Goal: Task Accomplishment & Management: Manage account settings

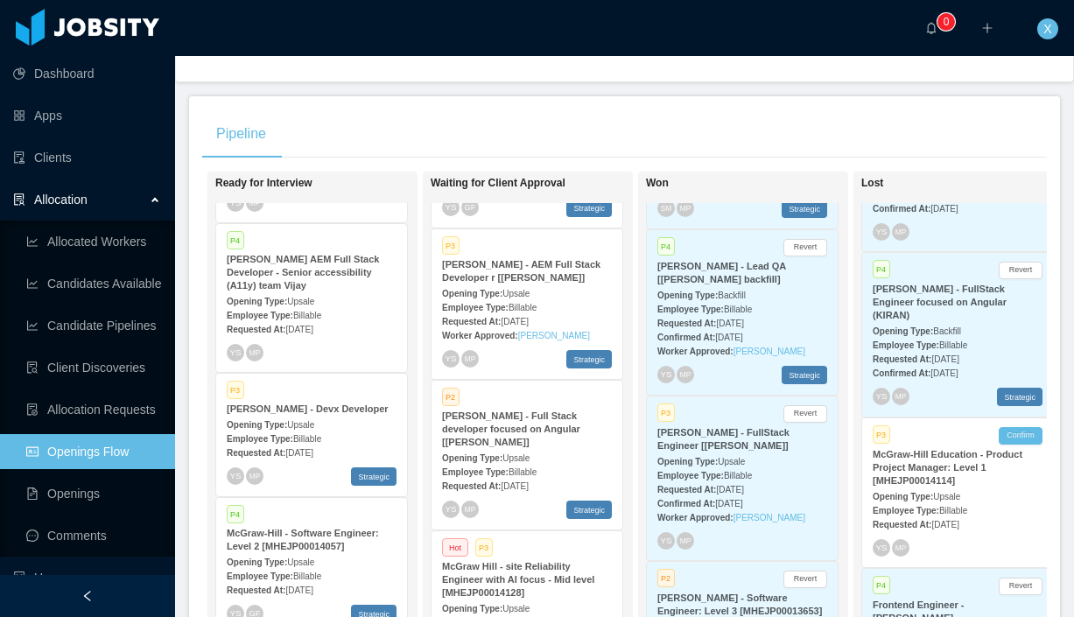
scroll to position [523, 0]
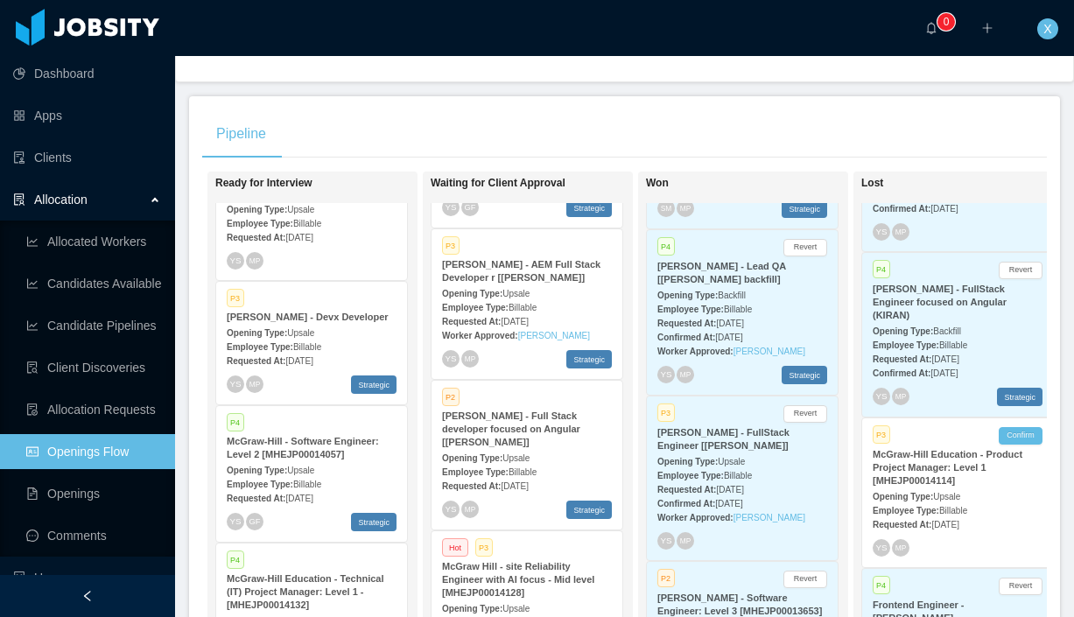
click at [529, 327] on div "Worker Approved: [PERSON_NAME]" at bounding box center [527, 335] width 170 height 18
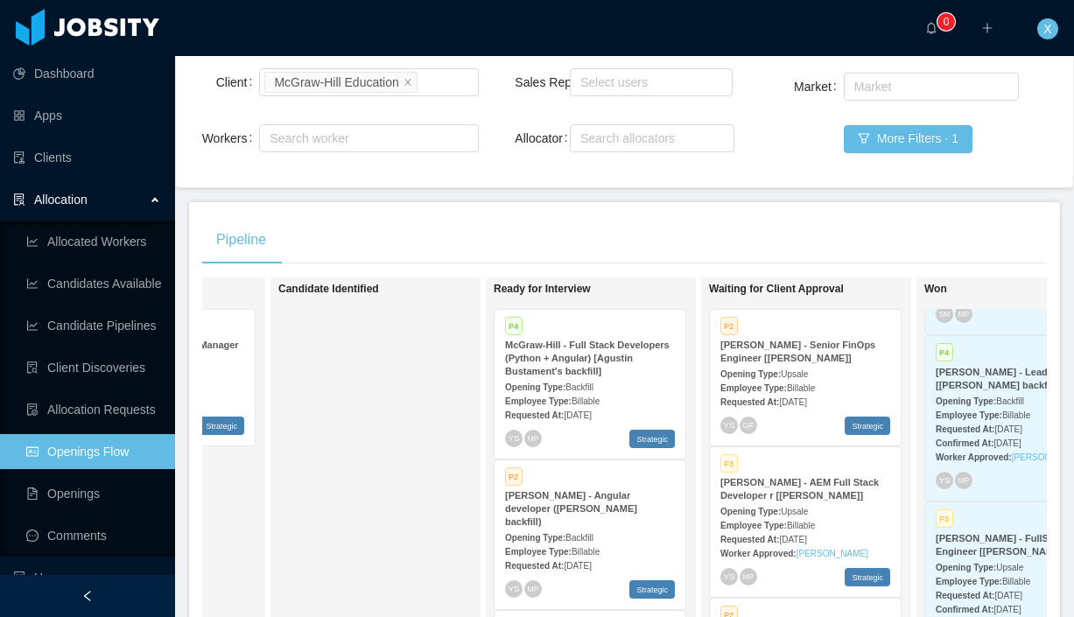
scroll to position [0, 0]
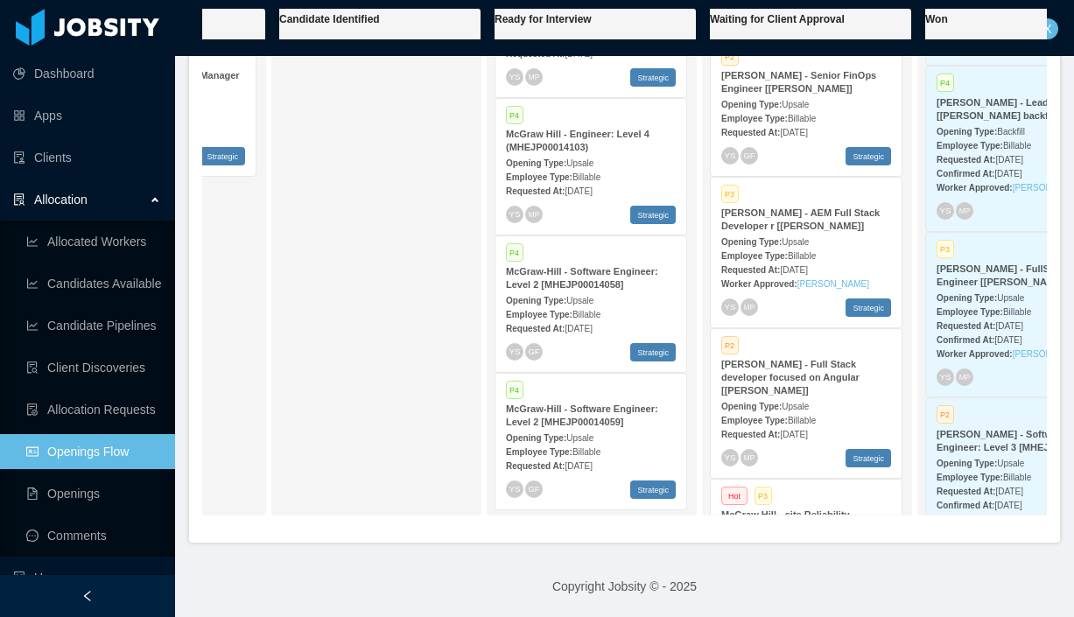
click at [593, 435] on span "Upsale" at bounding box center [579, 438] width 27 height 10
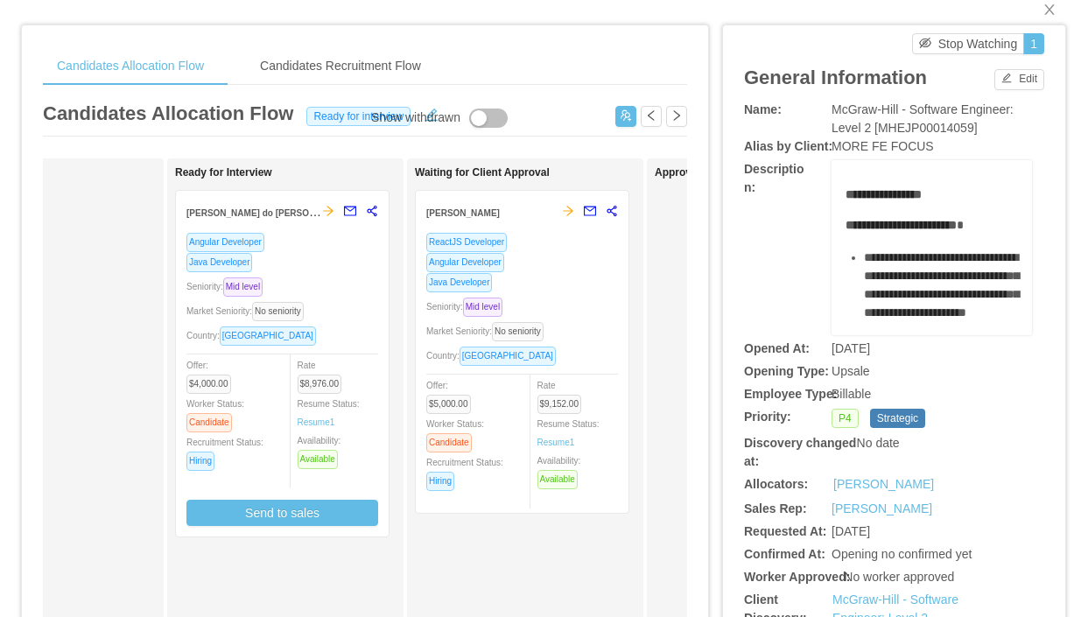
click at [552, 278] on div "Java Developer" at bounding box center [522, 282] width 192 height 20
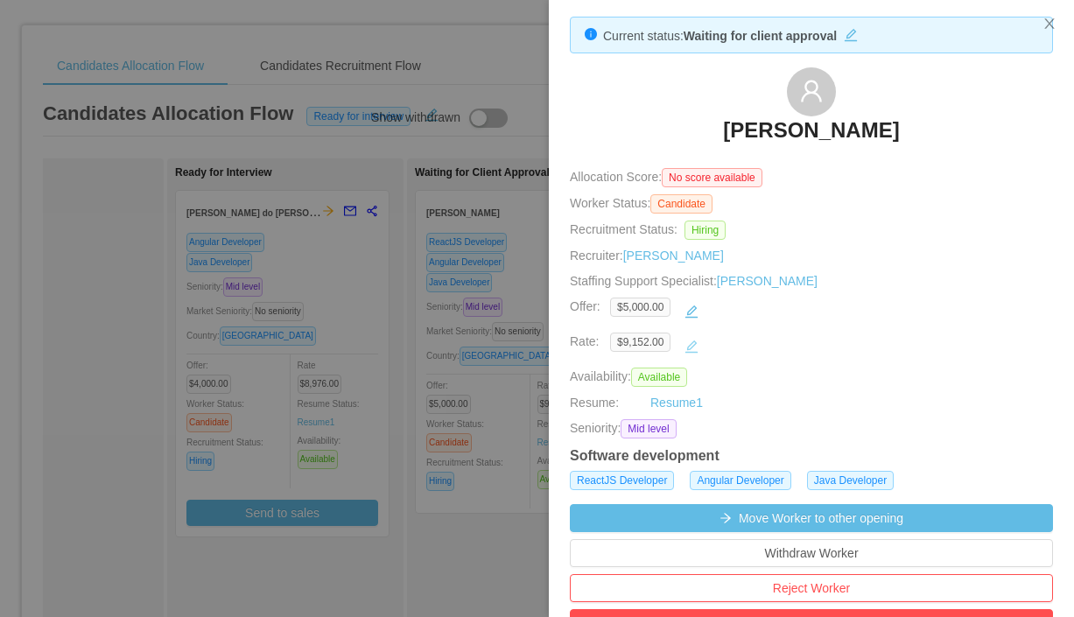
click at [697, 351] on button "button" at bounding box center [692, 347] width 28 height 28
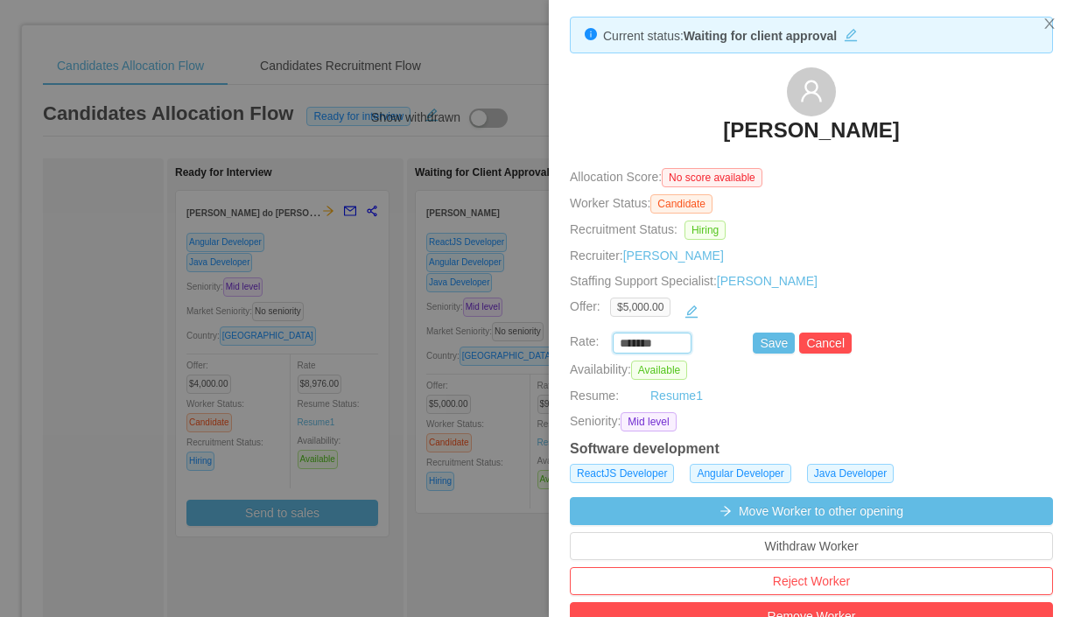
drag, startPoint x: 669, startPoint y: 346, endPoint x: 602, endPoint y: 347, distance: 66.5
click at [605, 347] on div "******* Save Cancel" at bounding box center [791, 343] width 483 height 21
paste input
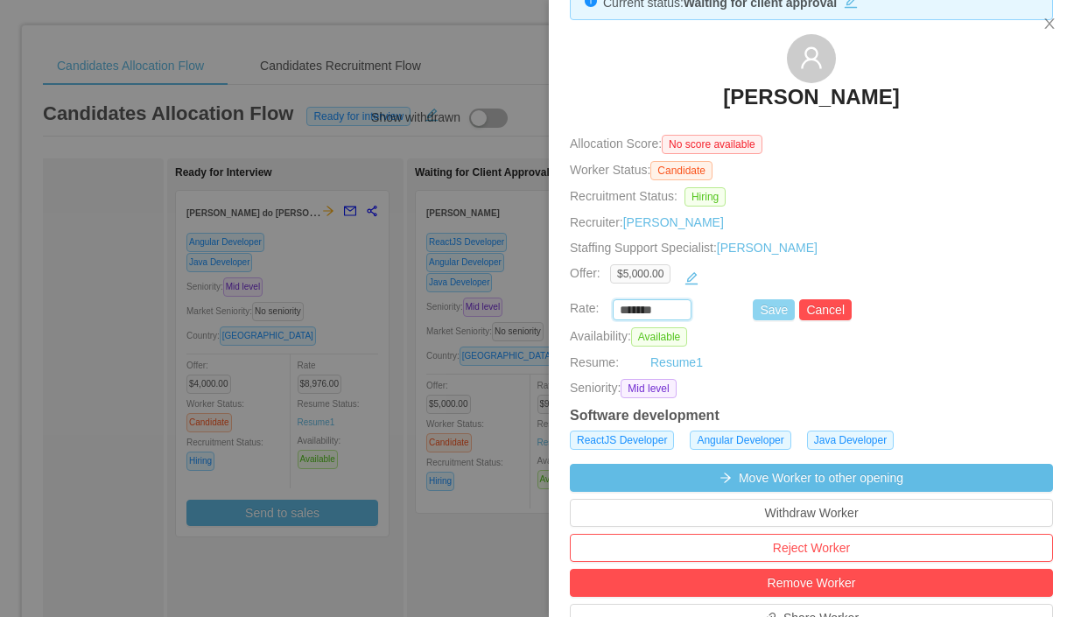
type input "*******"
click at [762, 315] on button "Save" at bounding box center [774, 309] width 42 height 21
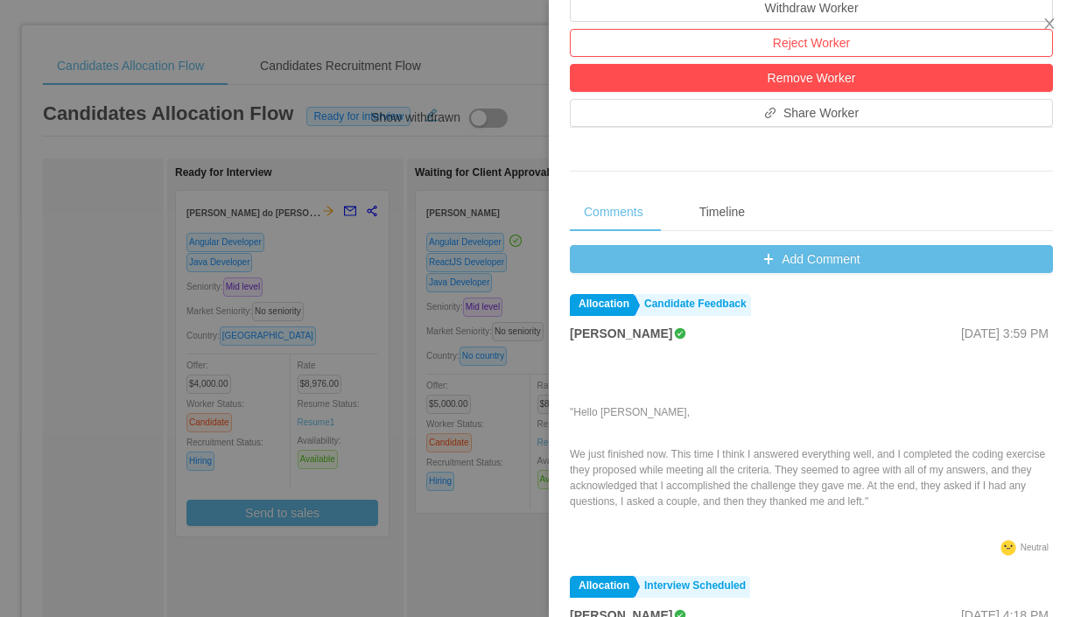
scroll to position [566, 0]
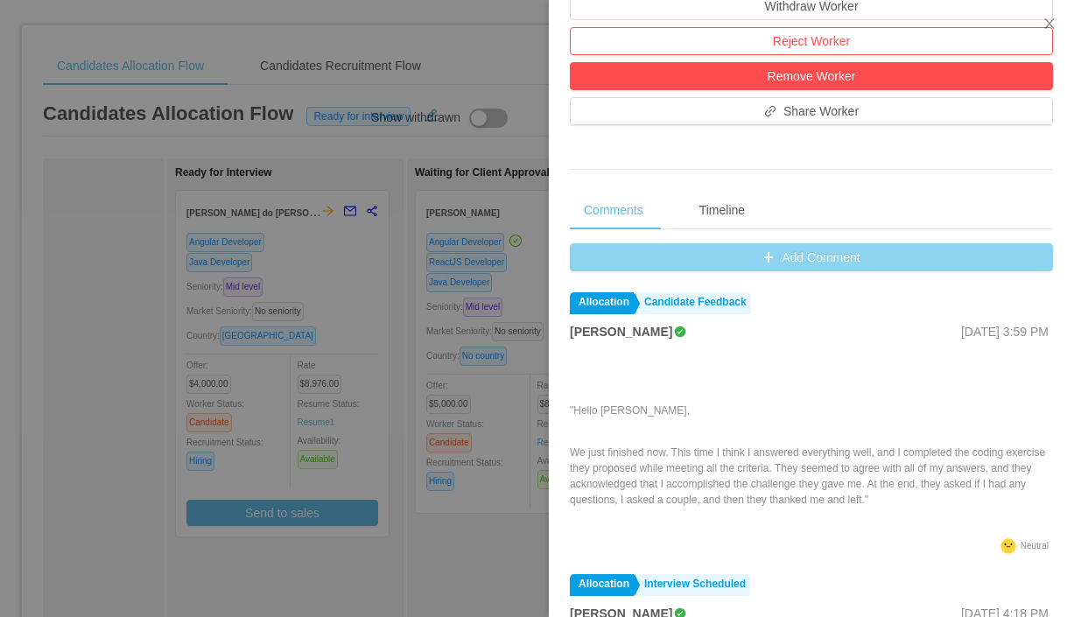
click at [777, 261] on button "Add Comment" at bounding box center [811, 257] width 483 height 28
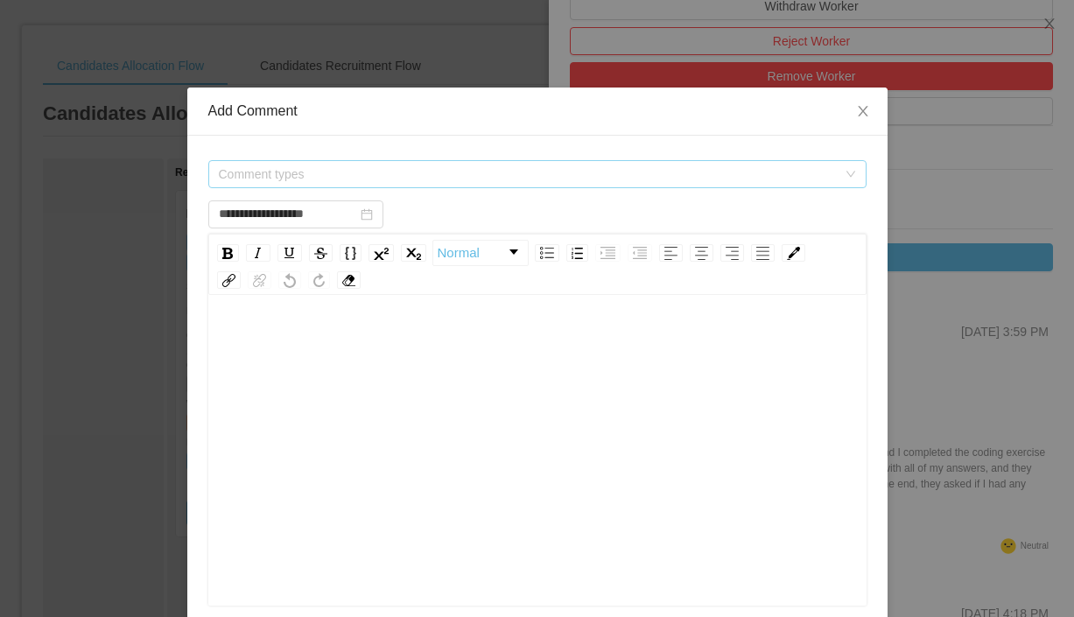
click at [562, 183] on span "Comment types" at bounding box center [532, 174] width 626 height 26
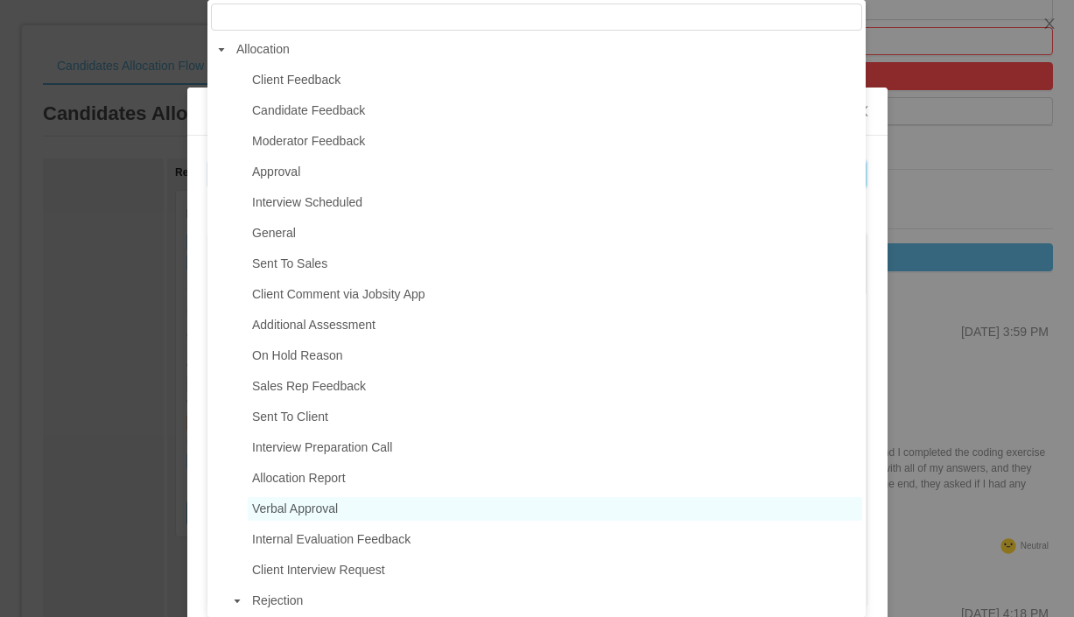
scroll to position [7, 0]
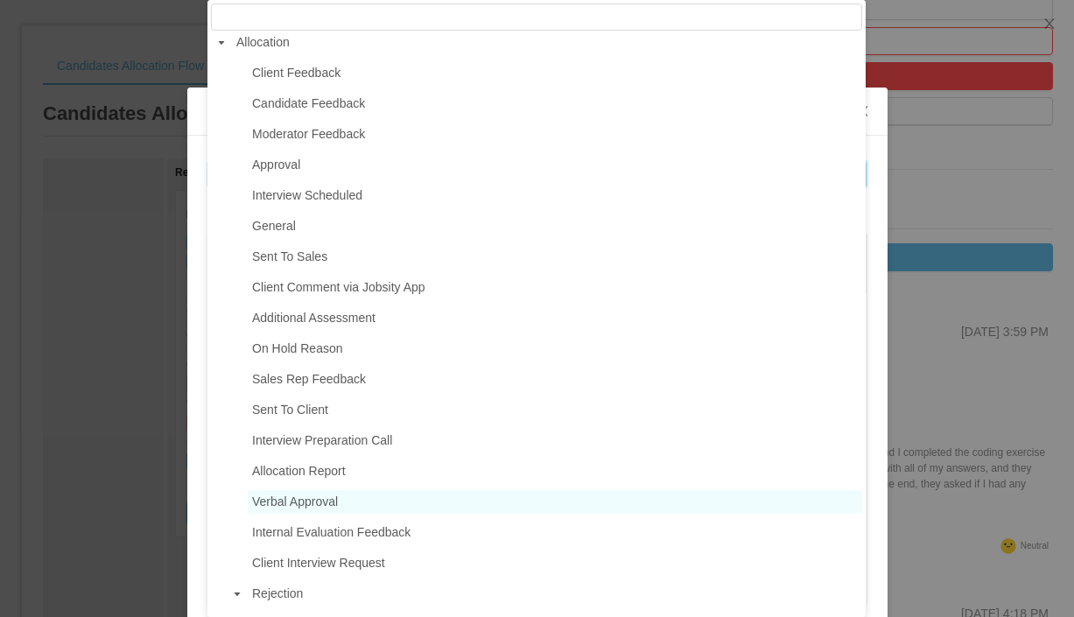
click at [310, 508] on span "Verbal Approval" at bounding box center [295, 502] width 86 height 14
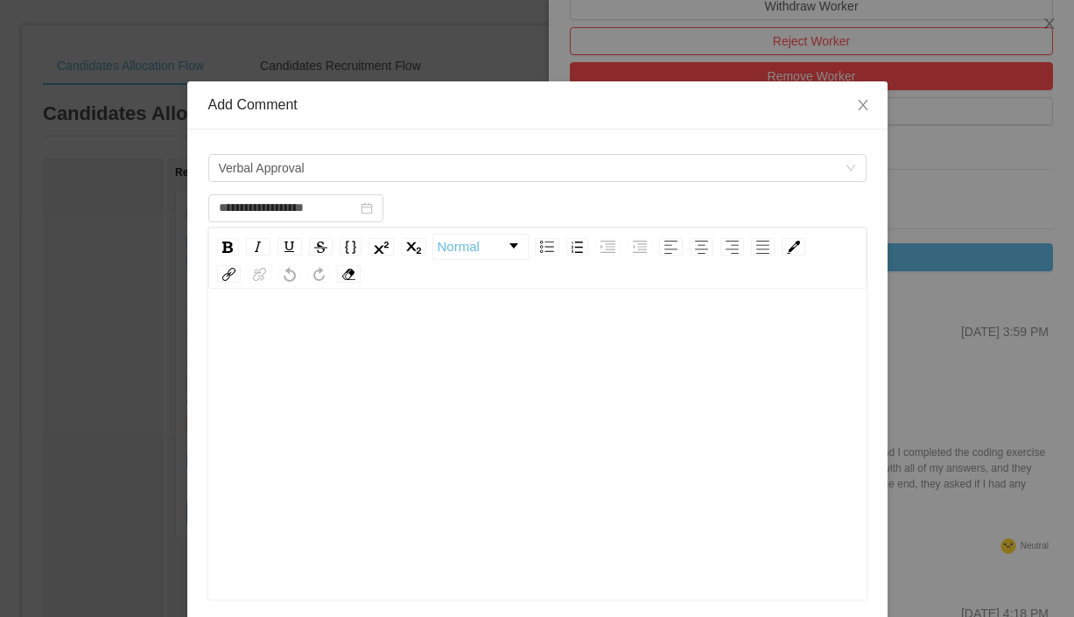
scroll to position [5, 0]
click at [241, 317] on div "rdw-editor" at bounding box center [537, 323] width 631 height 35
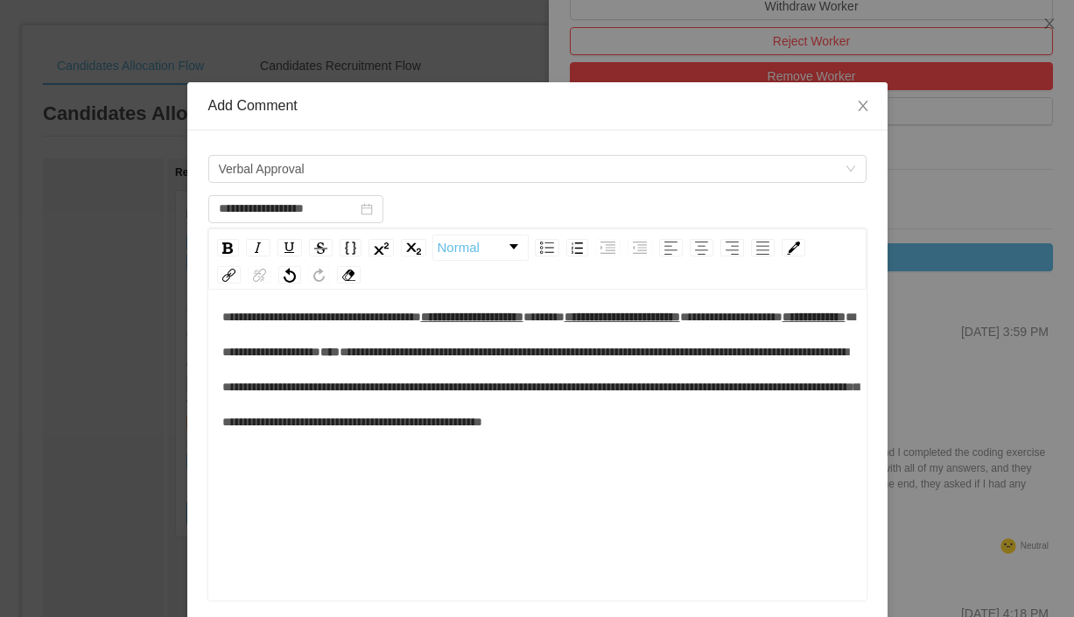
click at [221, 316] on div "**********" at bounding box center [537, 452] width 632 height 306
click at [224, 317] on span "**********" at bounding box center [321, 317] width 199 height 12
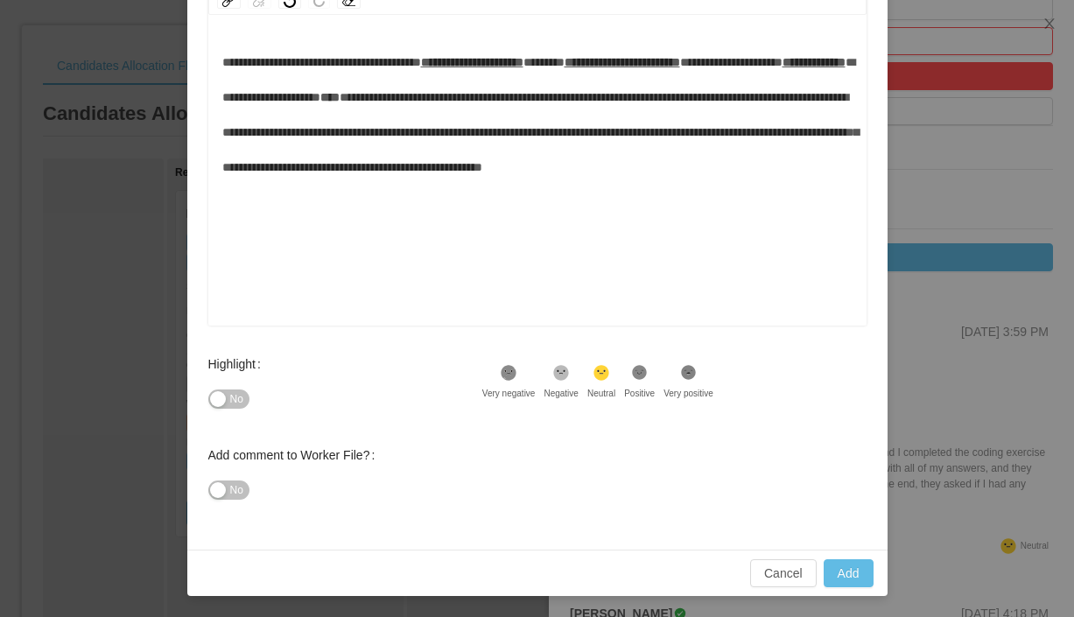
scroll to position [276, 0]
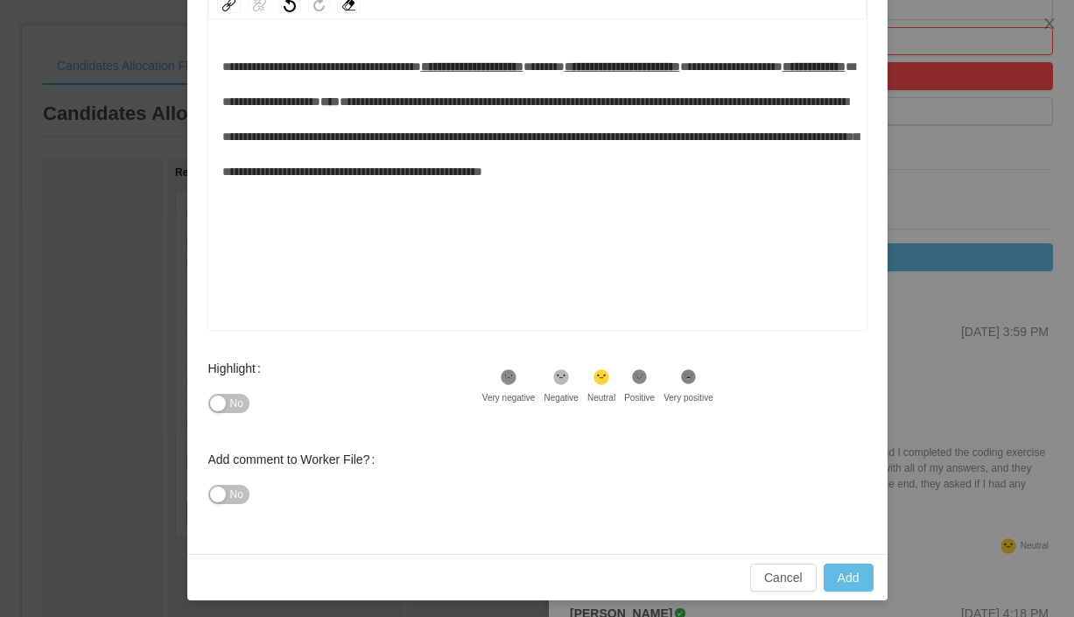
click at [647, 383] on icon at bounding box center [639, 376] width 15 height 15
click at [696, 376] on icon at bounding box center [688, 376] width 15 height 15
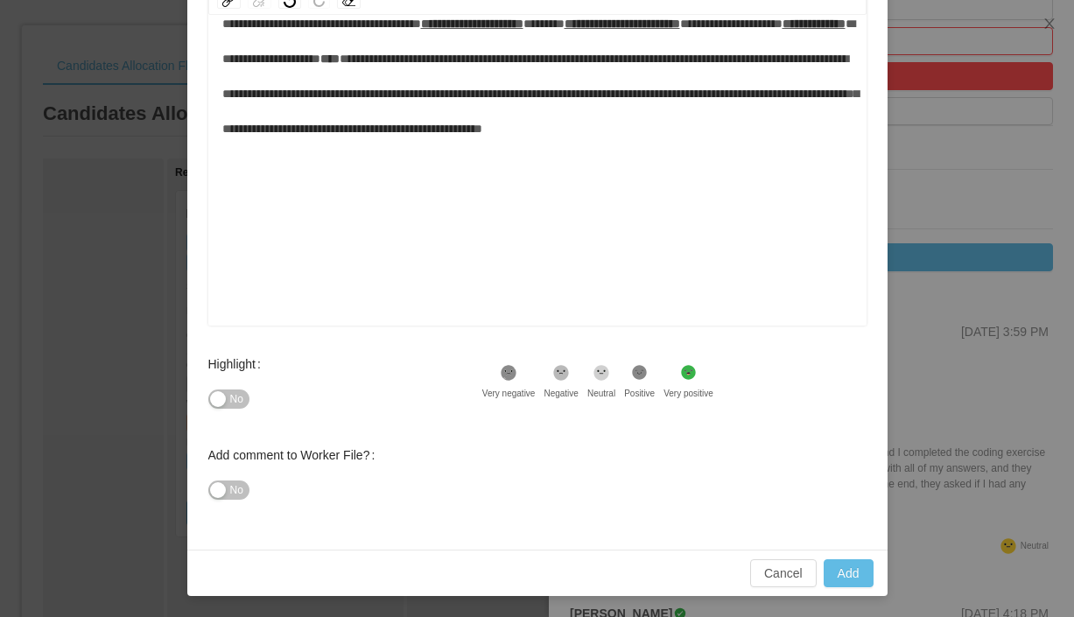
scroll to position [271, 0]
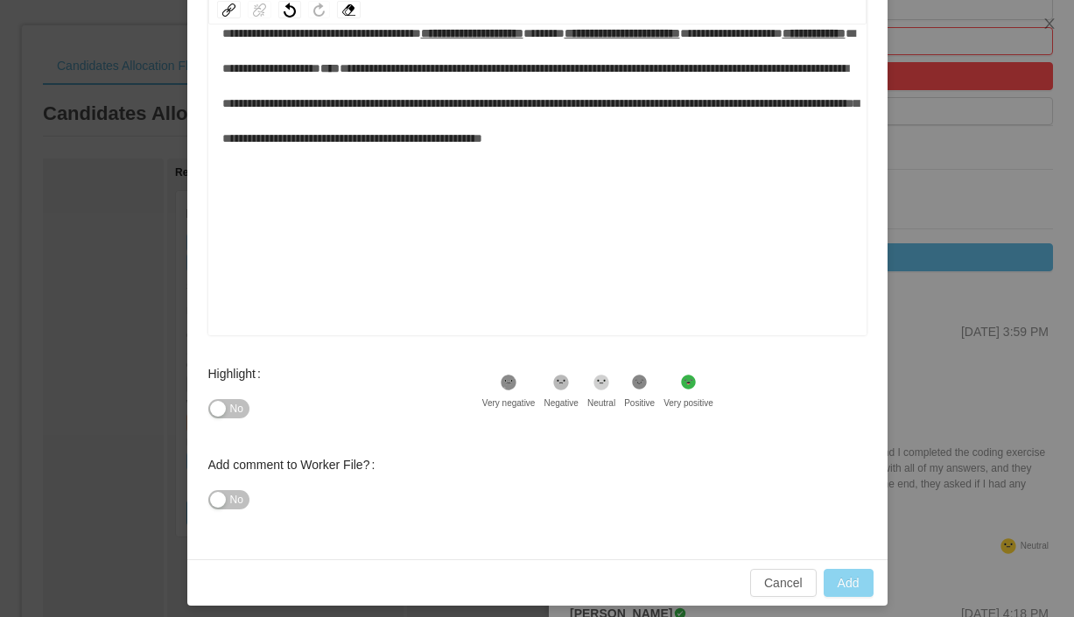
click at [847, 580] on button "Add" at bounding box center [849, 583] width 50 height 28
type input "**********"
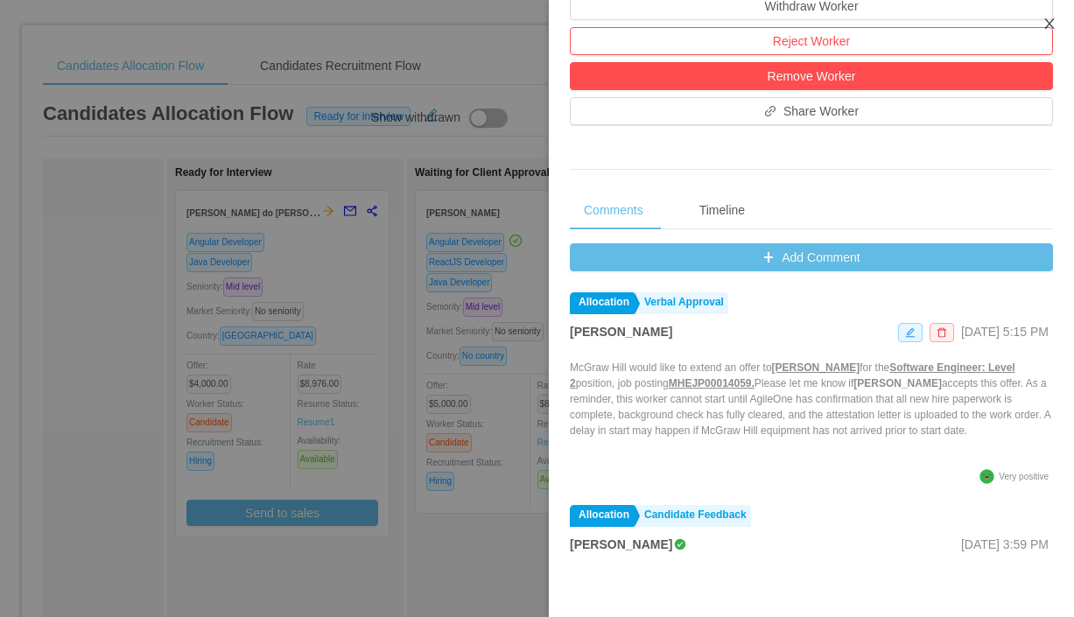
click at [1056, 23] on icon "icon: close" at bounding box center [1050, 24] width 14 height 14
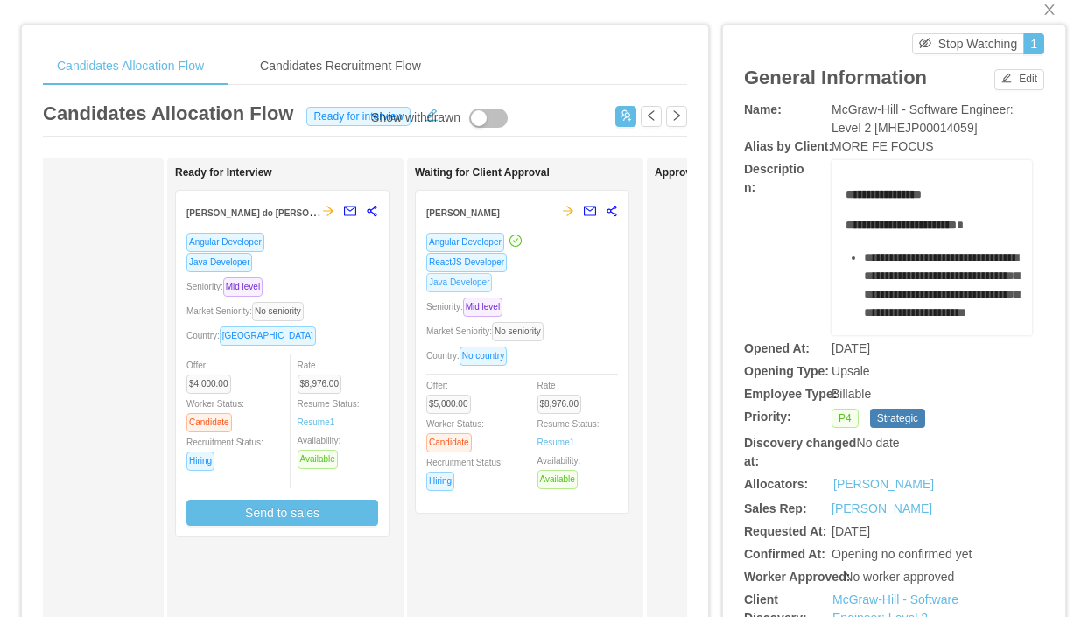
scroll to position [0, 0]
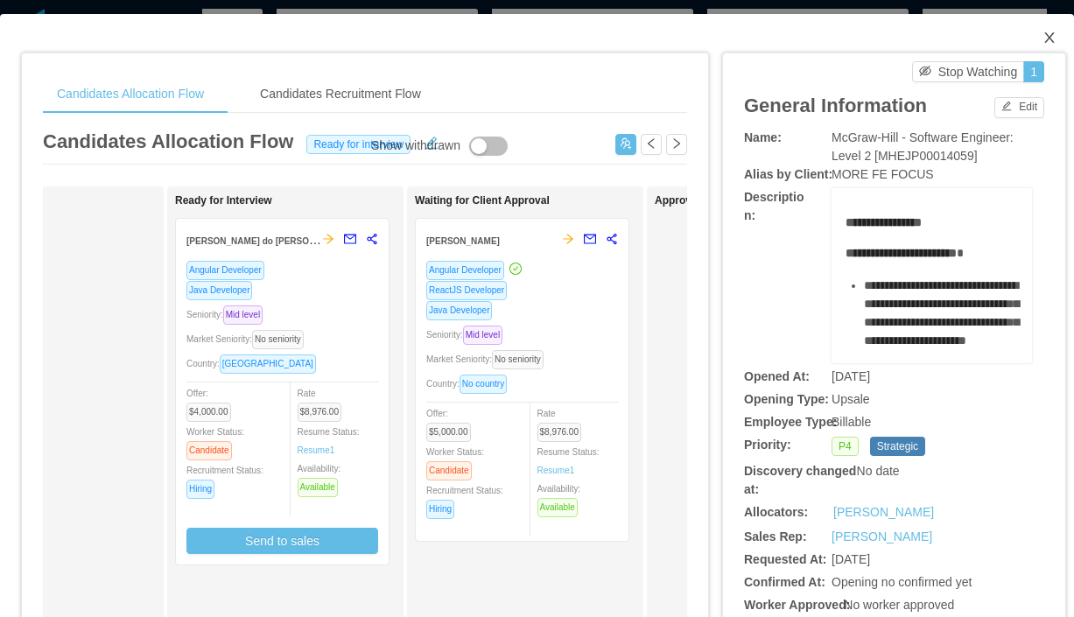
click at [1051, 42] on icon "icon: close" at bounding box center [1050, 38] width 14 height 14
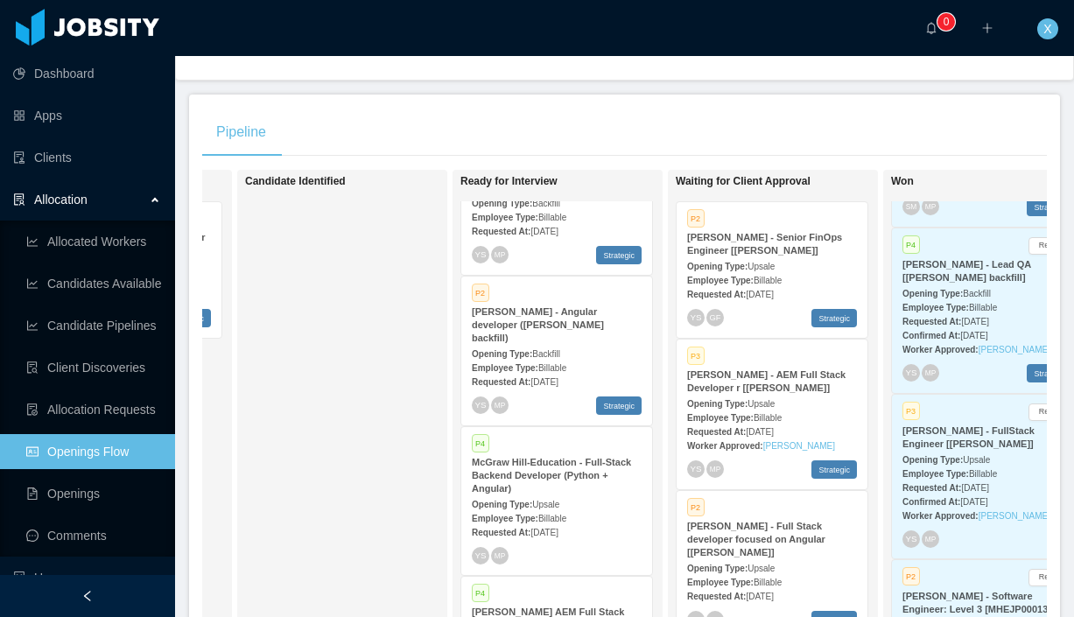
scroll to position [46, 0]
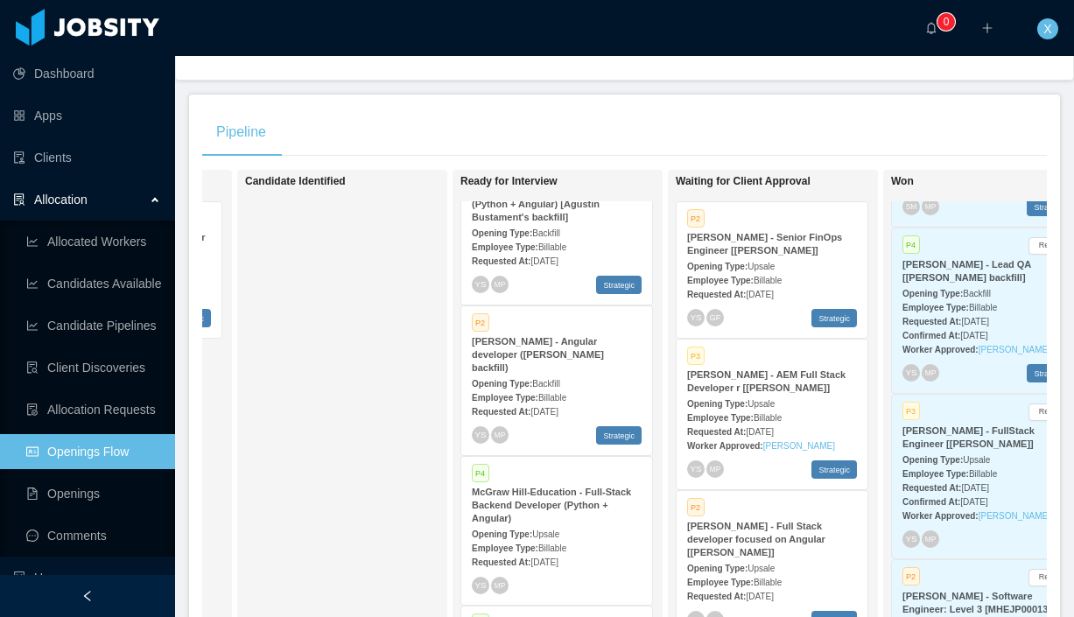
click at [596, 388] on div "Employee Type: Billable" at bounding box center [557, 397] width 170 height 18
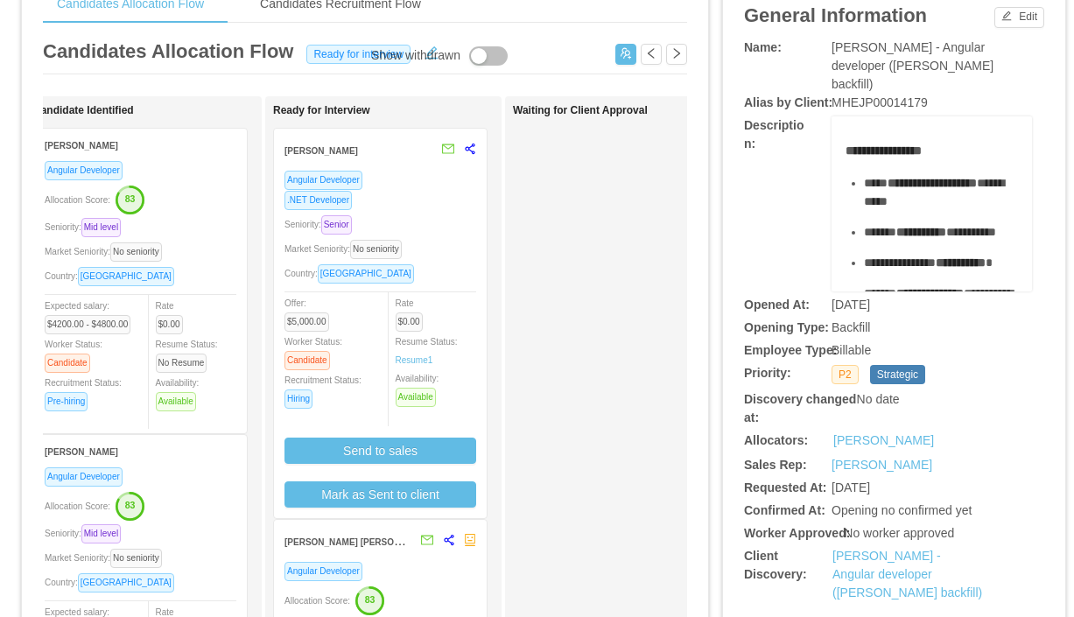
scroll to position [97, 0]
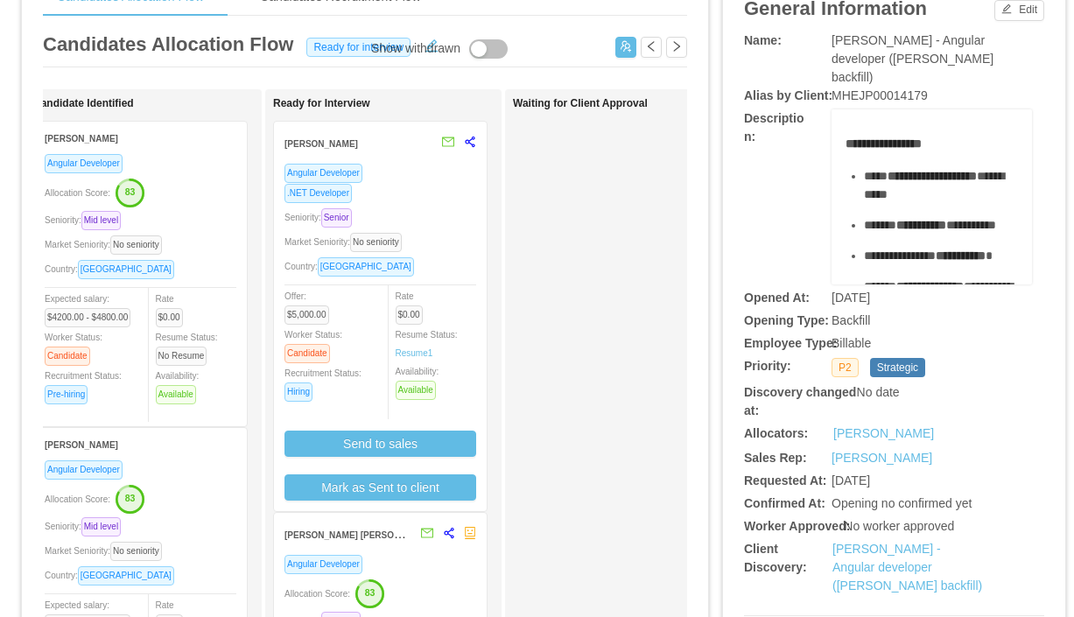
click at [432, 189] on div ".NET Developer" at bounding box center [381, 193] width 192 height 20
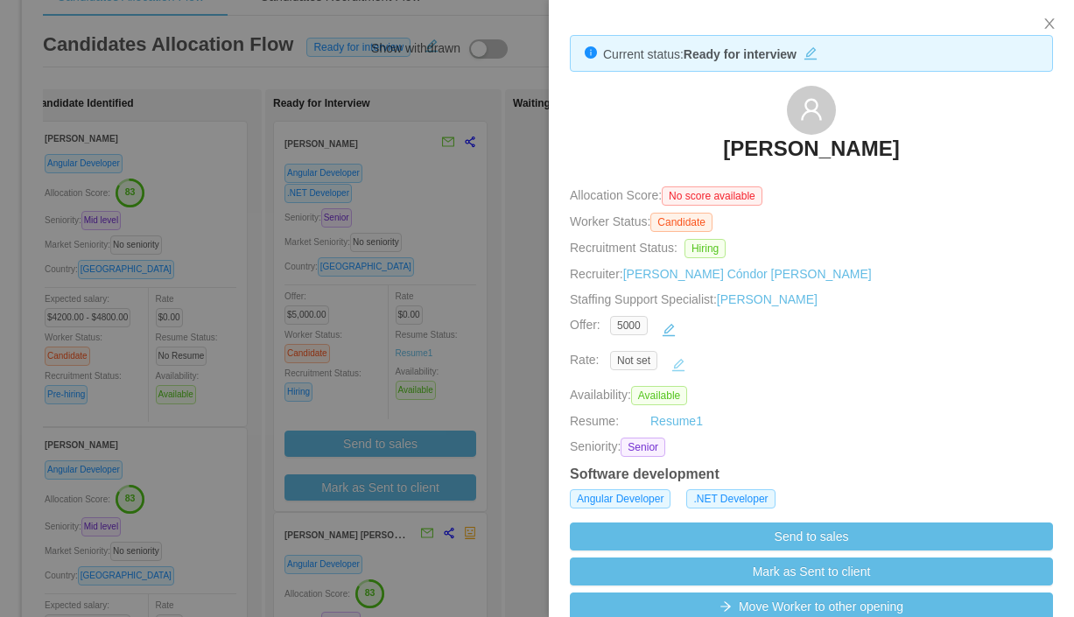
click at [679, 364] on button "button" at bounding box center [678, 365] width 28 height 28
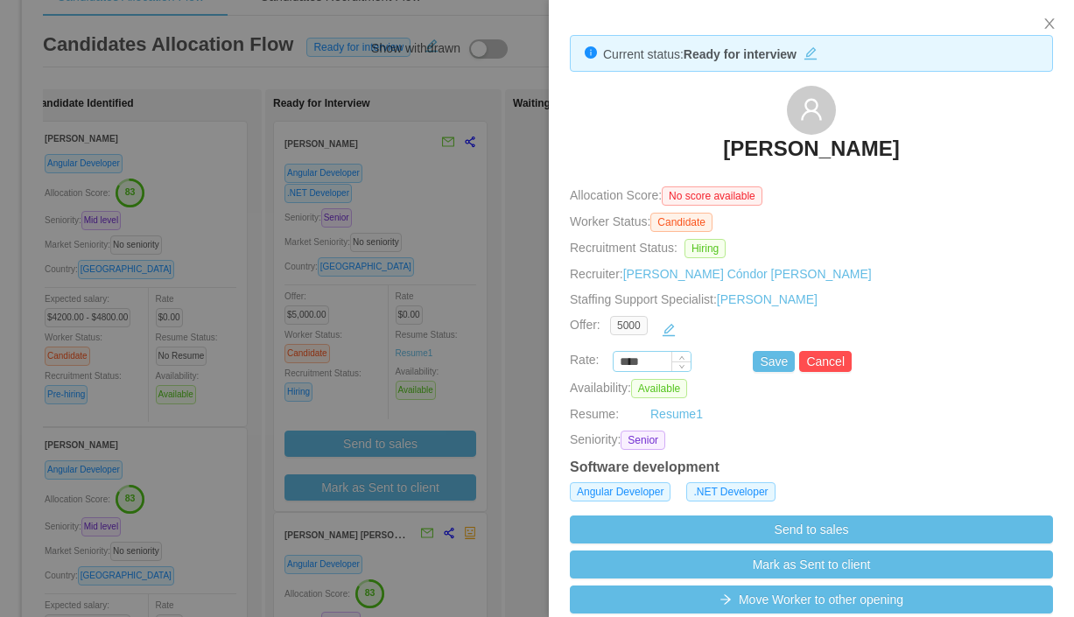
click at [653, 362] on input "****" at bounding box center [652, 362] width 77 height 19
paste input "***"
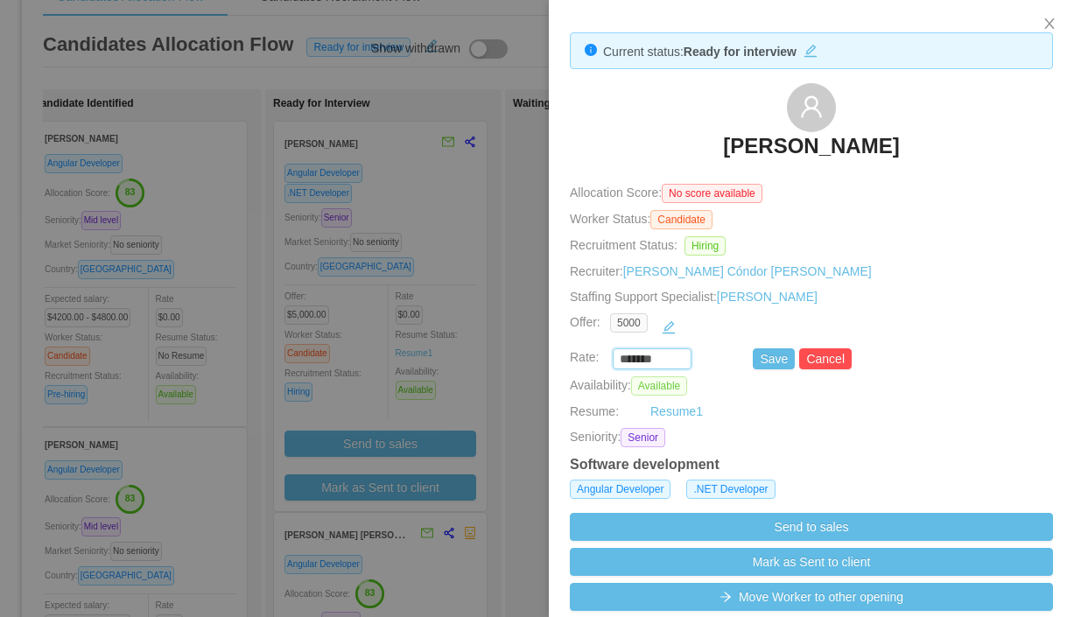
scroll to position [0, 0]
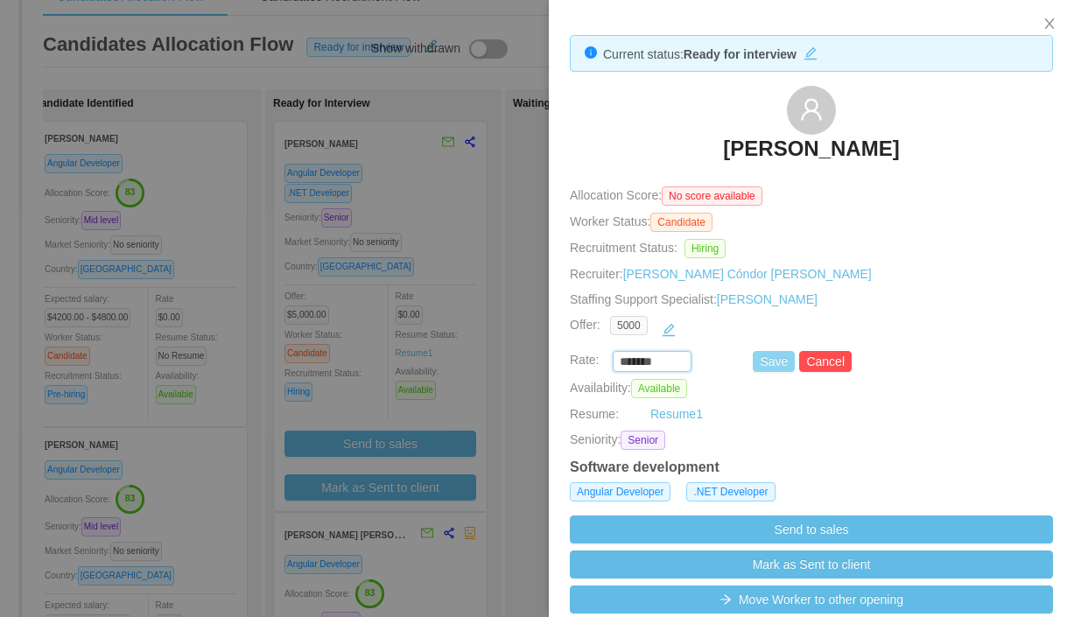
type input "*******"
click at [775, 368] on button "Save" at bounding box center [774, 361] width 42 height 21
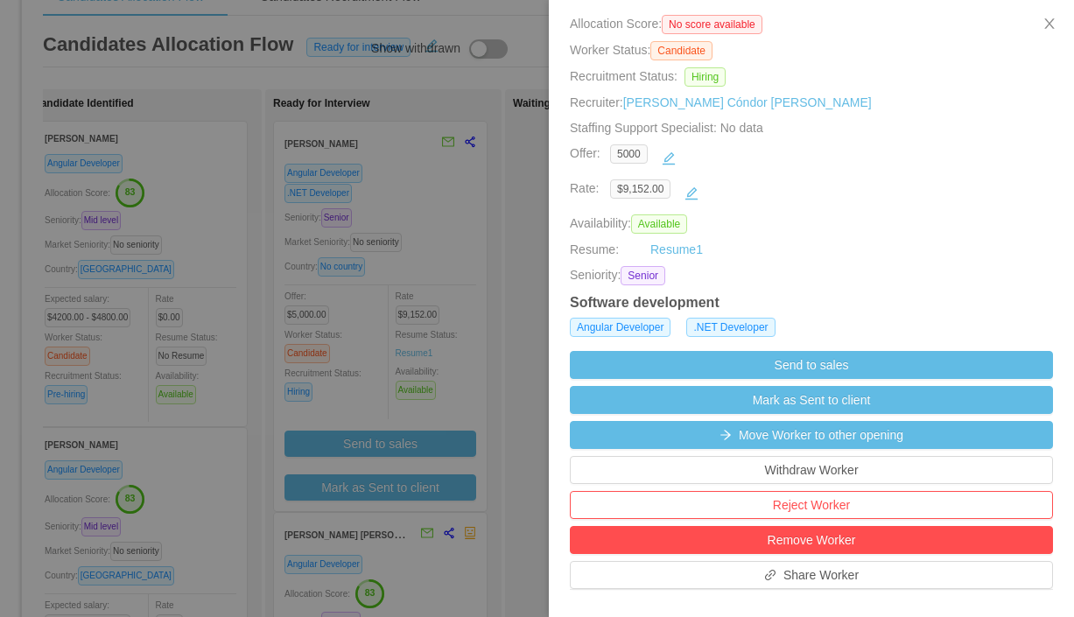
scroll to position [188, 0]
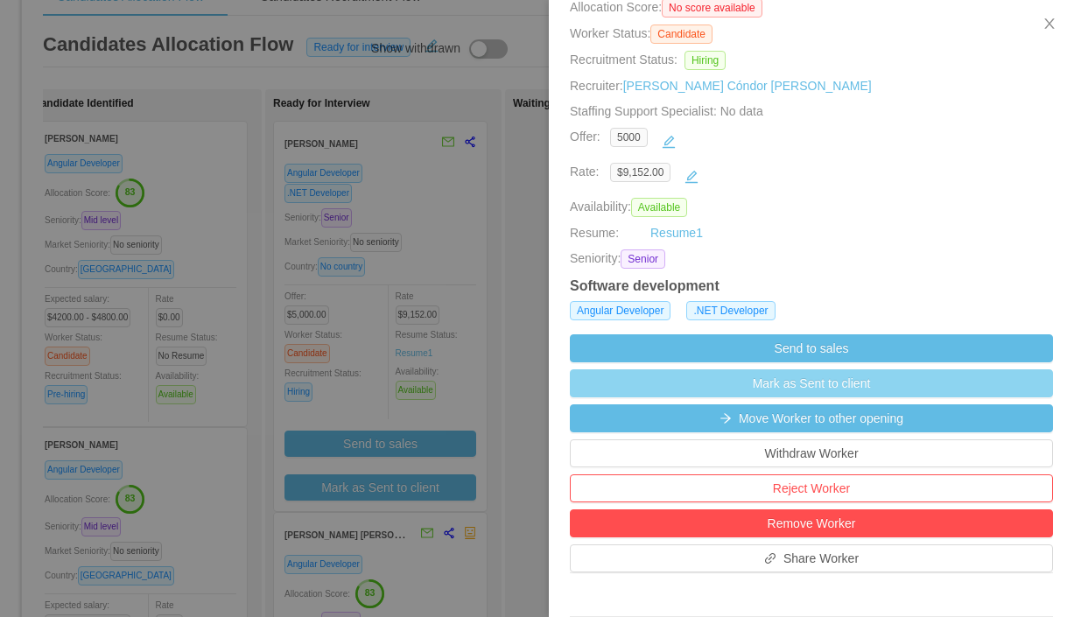
click at [807, 392] on button "Mark as Sent to client" at bounding box center [811, 383] width 483 height 28
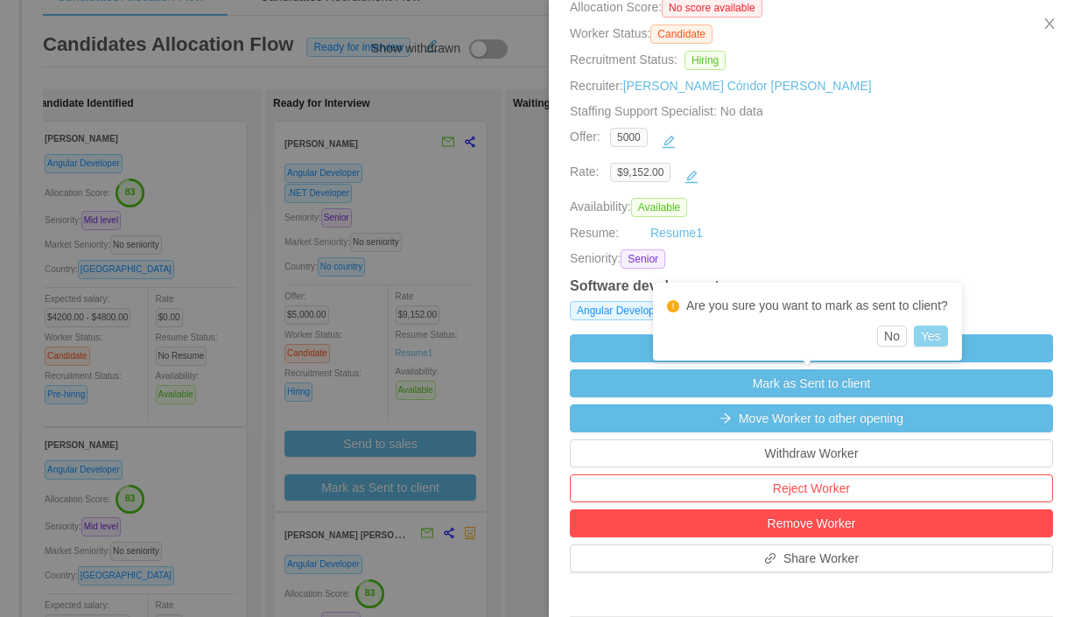
click at [930, 335] on button "Yes" at bounding box center [931, 336] width 34 height 21
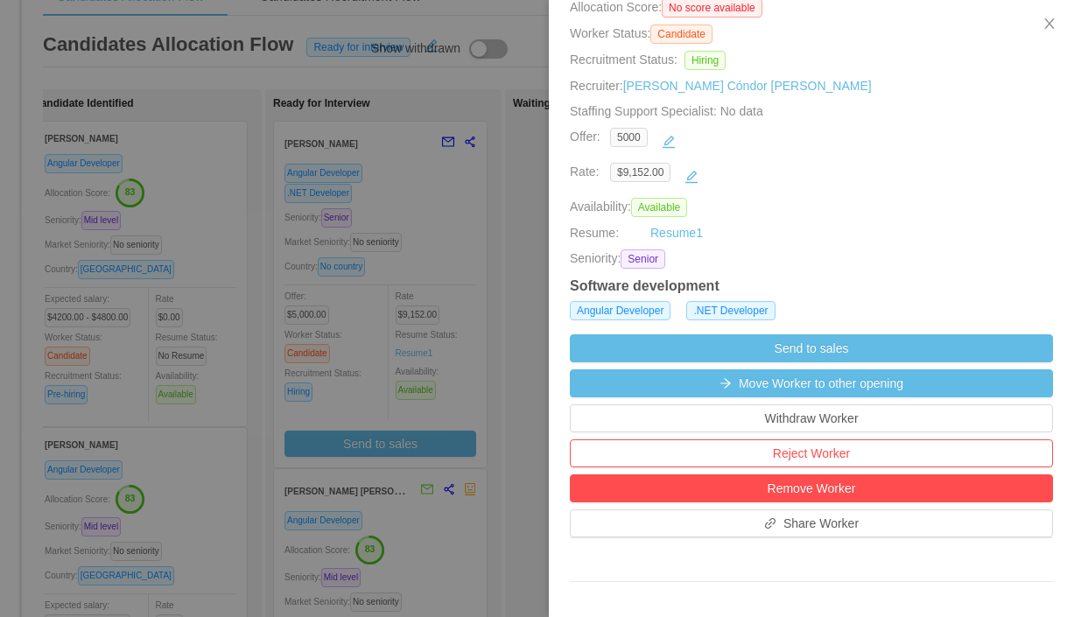
click at [463, 317] on div at bounding box center [537, 308] width 1074 height 617
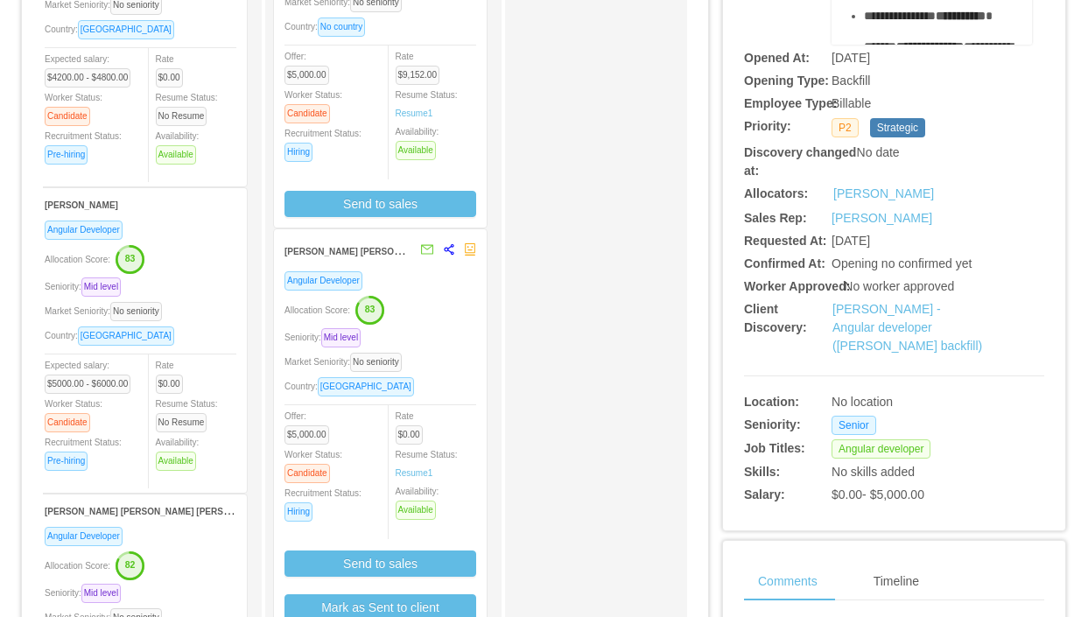
scroll to position [347, 0]
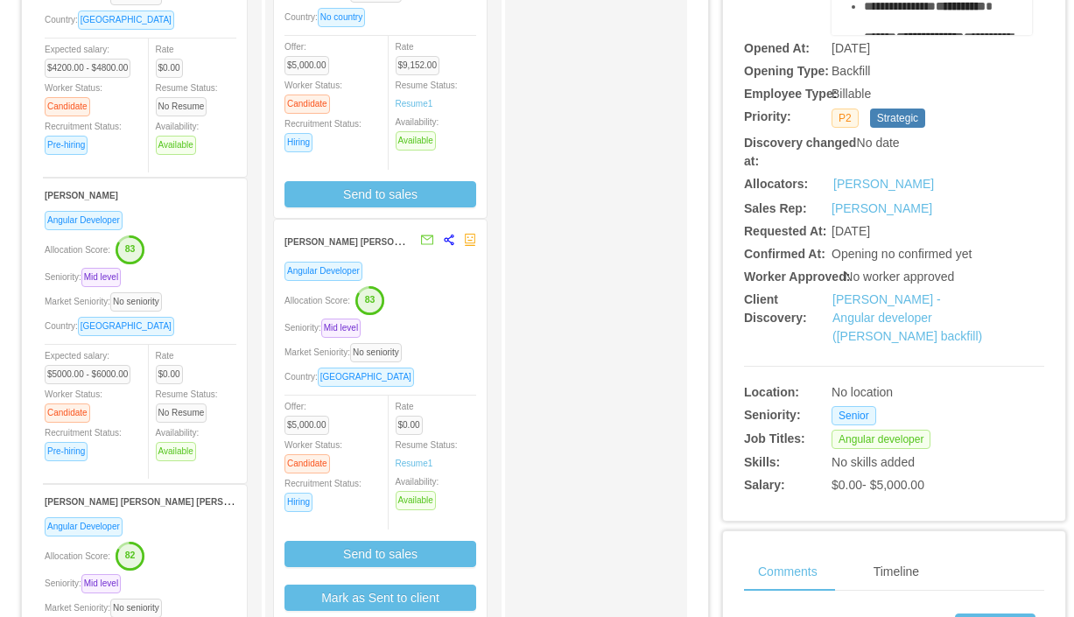
click at [446, 321] on div "Seniority: Mid level" at bounding box center [381, 328] width 192 height 20
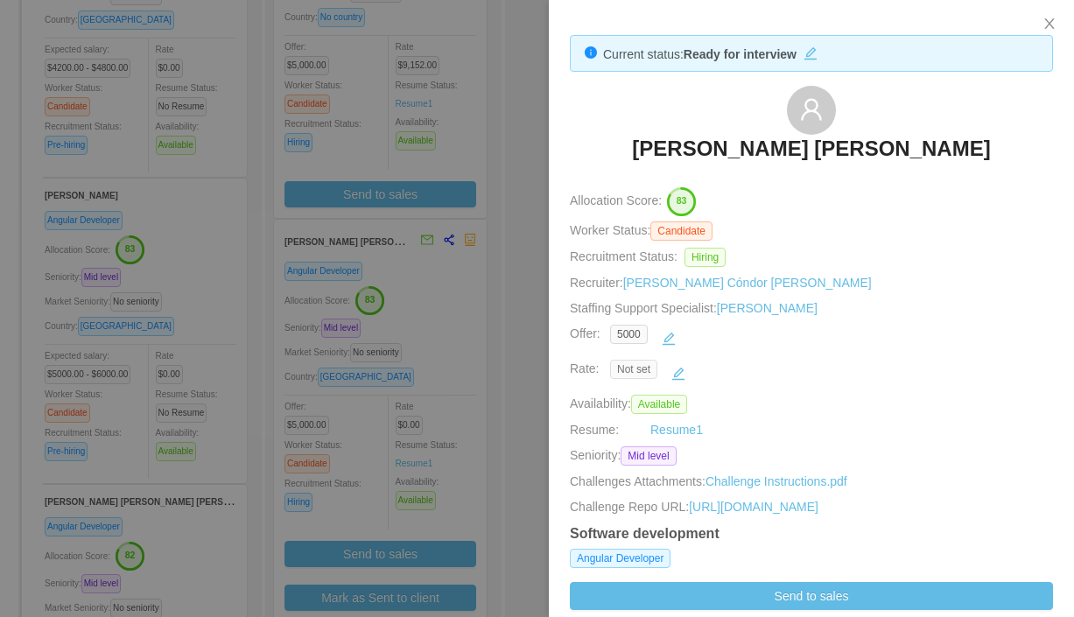
click at [639, 371] on span "Not set" at bounding box center [633, 369] width 47 height 19
click at [674, 373] on button "button" at bounding box center [678, 374] width 28 height 28
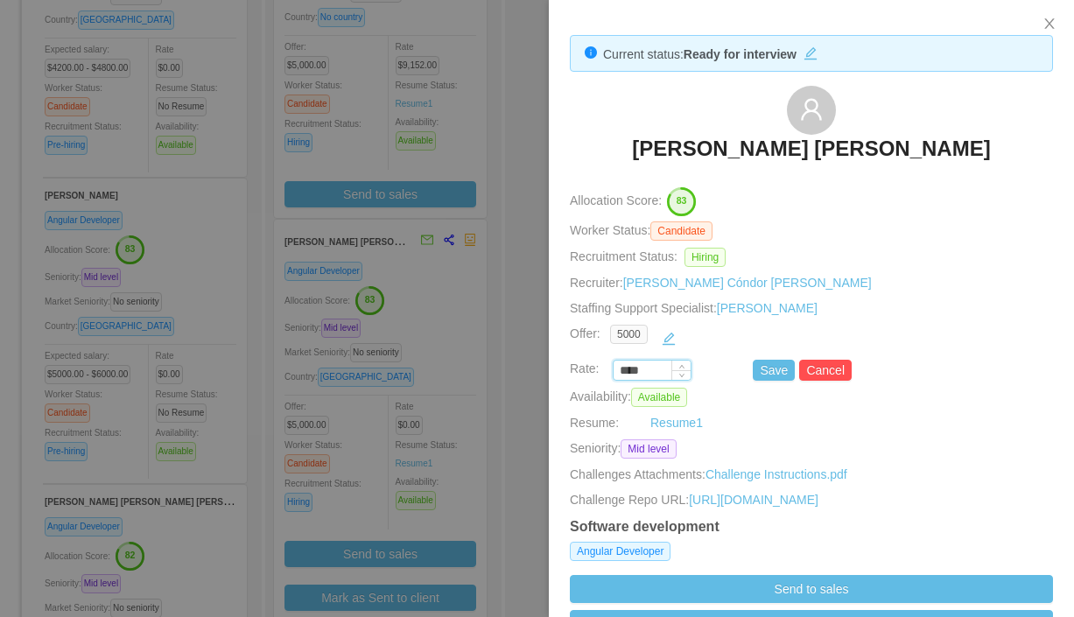
click at [664, 369] on input "****" at bounding box center [652, 371] width 77 height 19
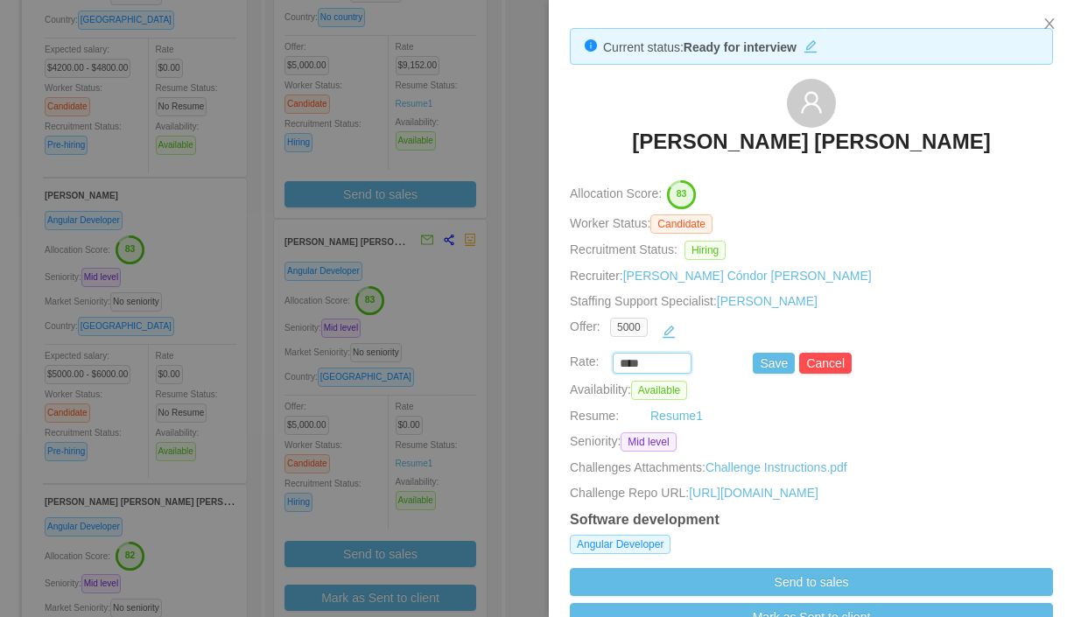
paste input "***"
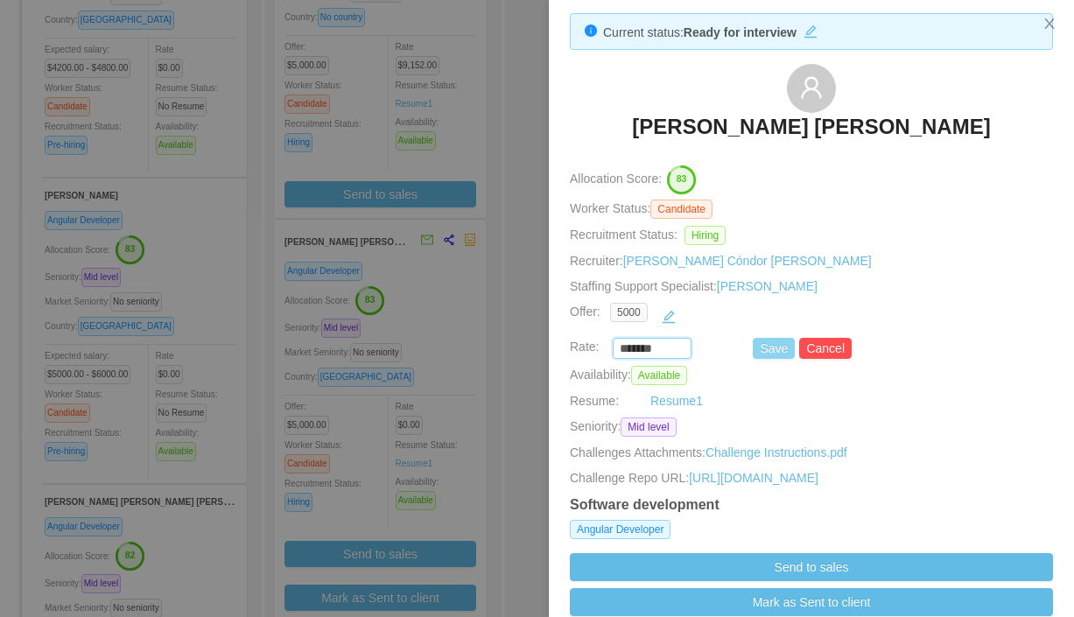
type input "*******"
click at [764, 352] on button "Save" at bounding box center [774, 348] width 42 height 21
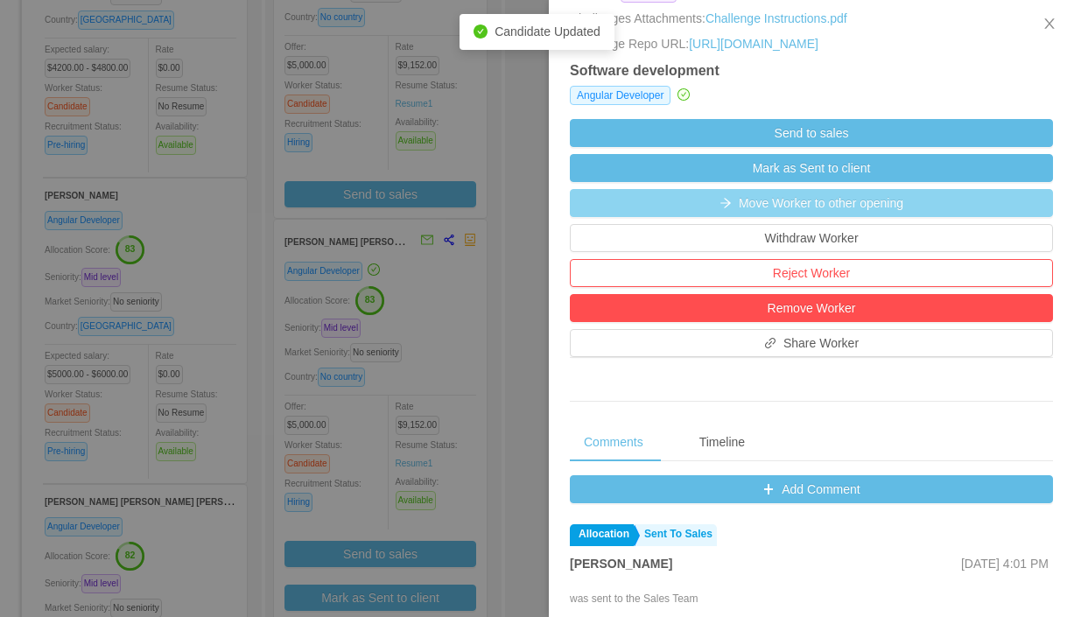
scroll to position [462, 0]
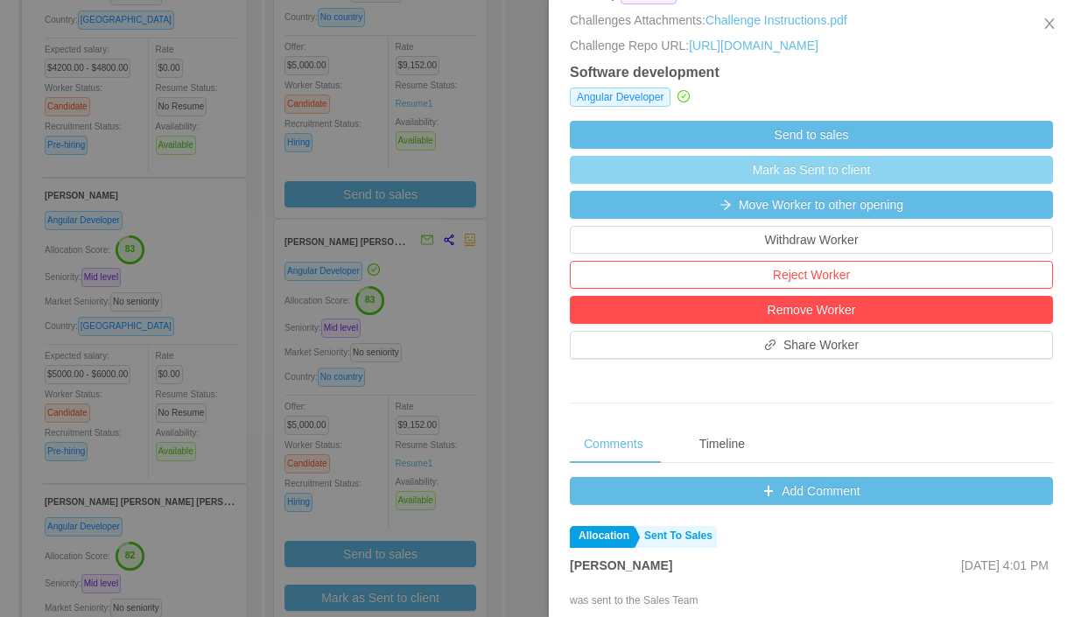
click at [812, 184] on button "Mark as Sent to client" at bounding box center [811, 170] width 483 height 28
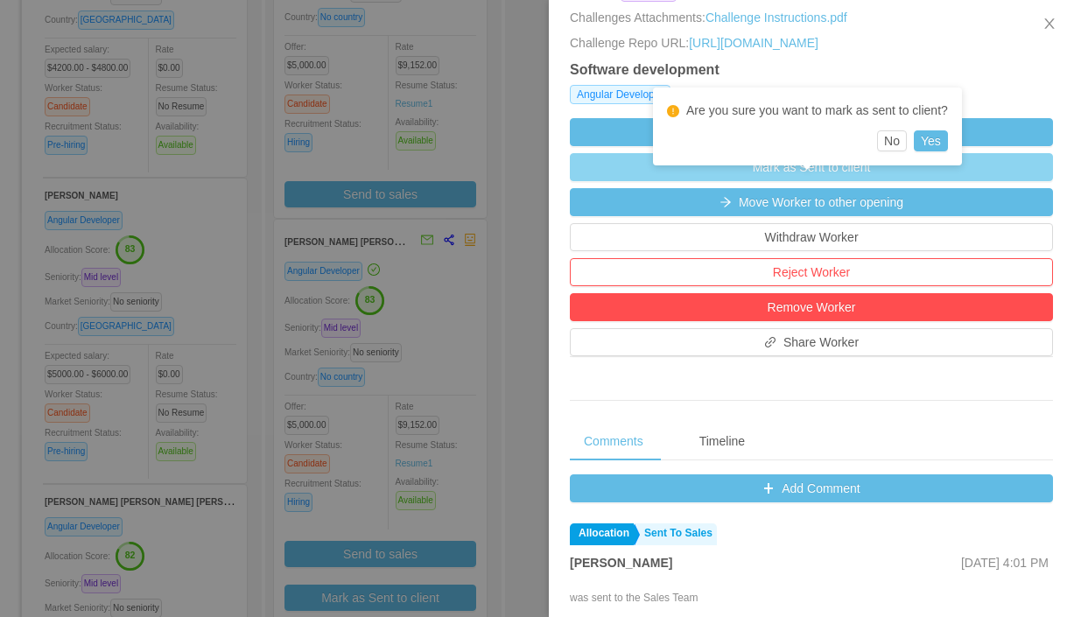
scroll to position [466, 0]
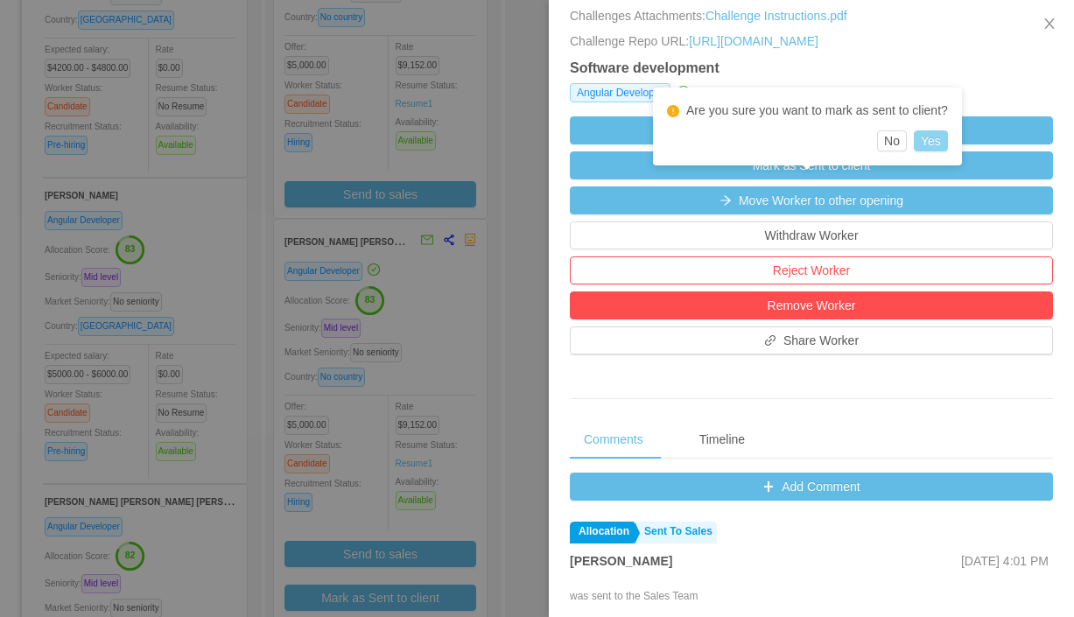
click at [931, 142] on button "Yes" at bounding box center [931, 140] width 34 height 21
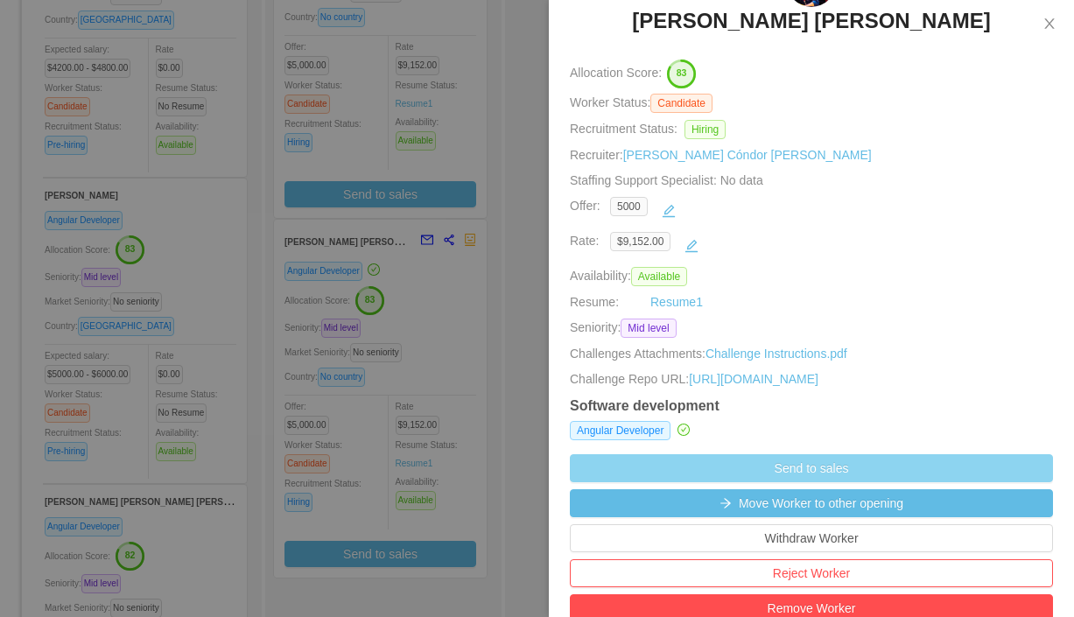
scroll to position [106, 0]
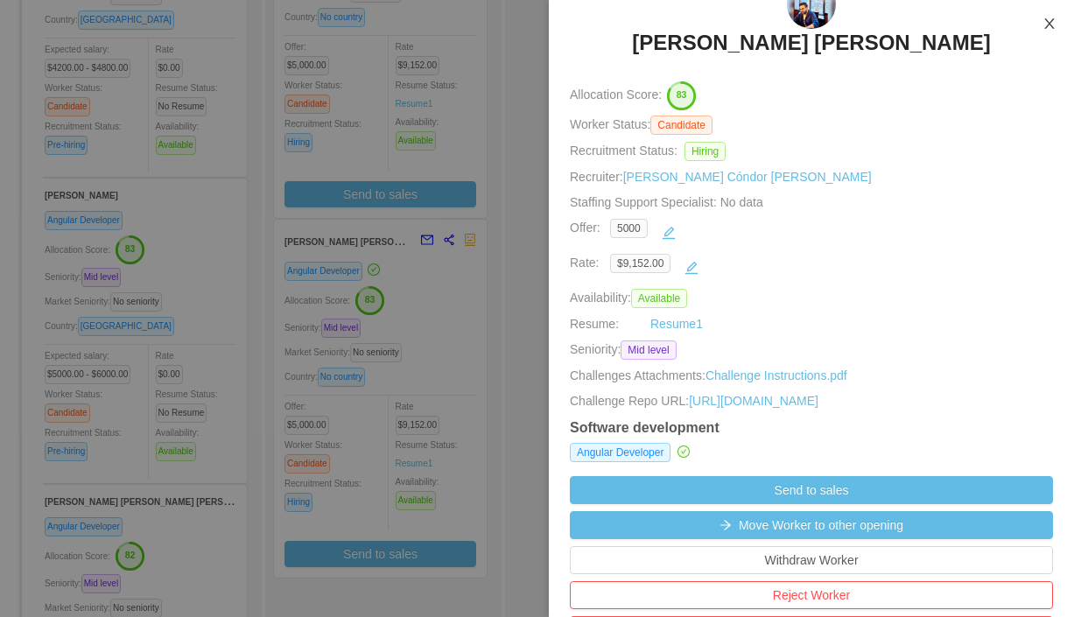
click at [1051, 24] on icon "icon: close" at bounding box center [1049, 23] width 10 height 11
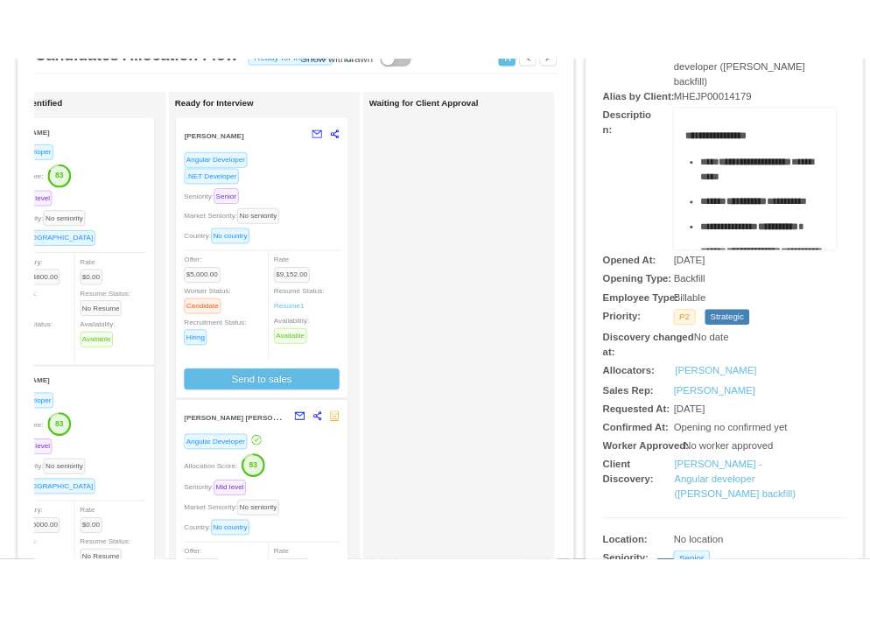
scroll to position [0, 0]
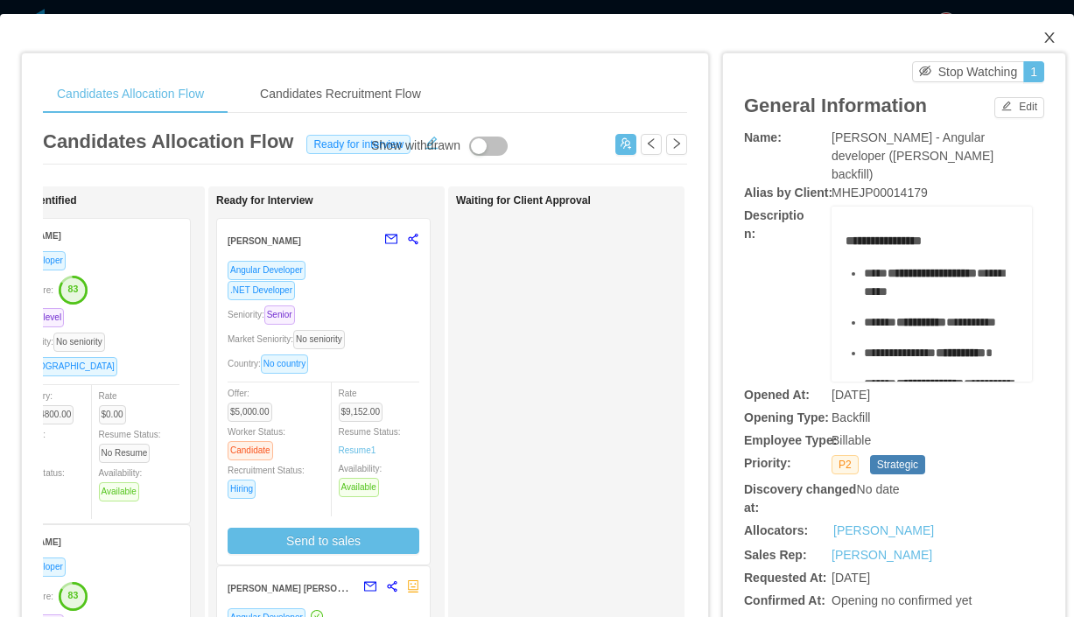
click at [1029, 39] on span "Close" at bounding box center [1049, 38] width 49 height 49
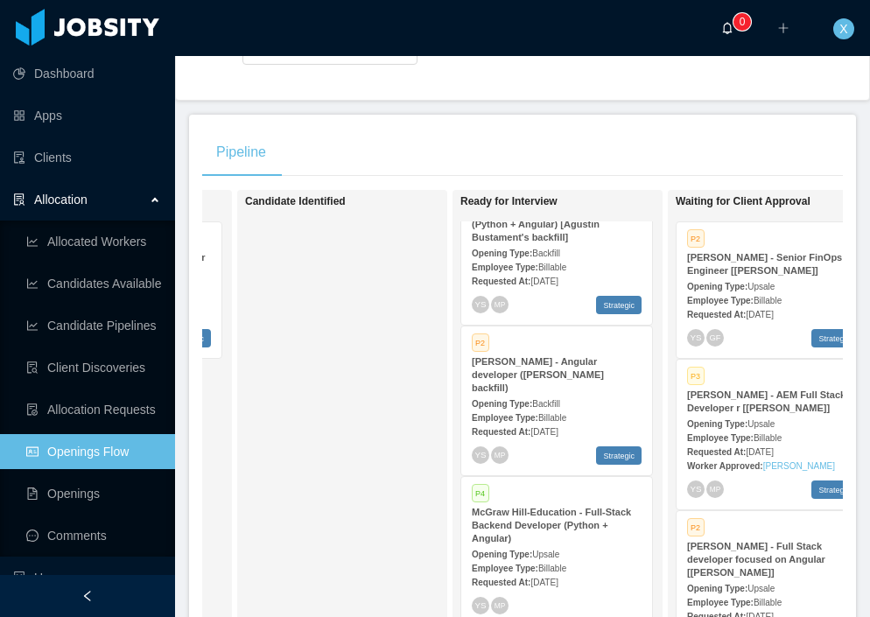
scroll to position [115, 0]
